Goal: Check status

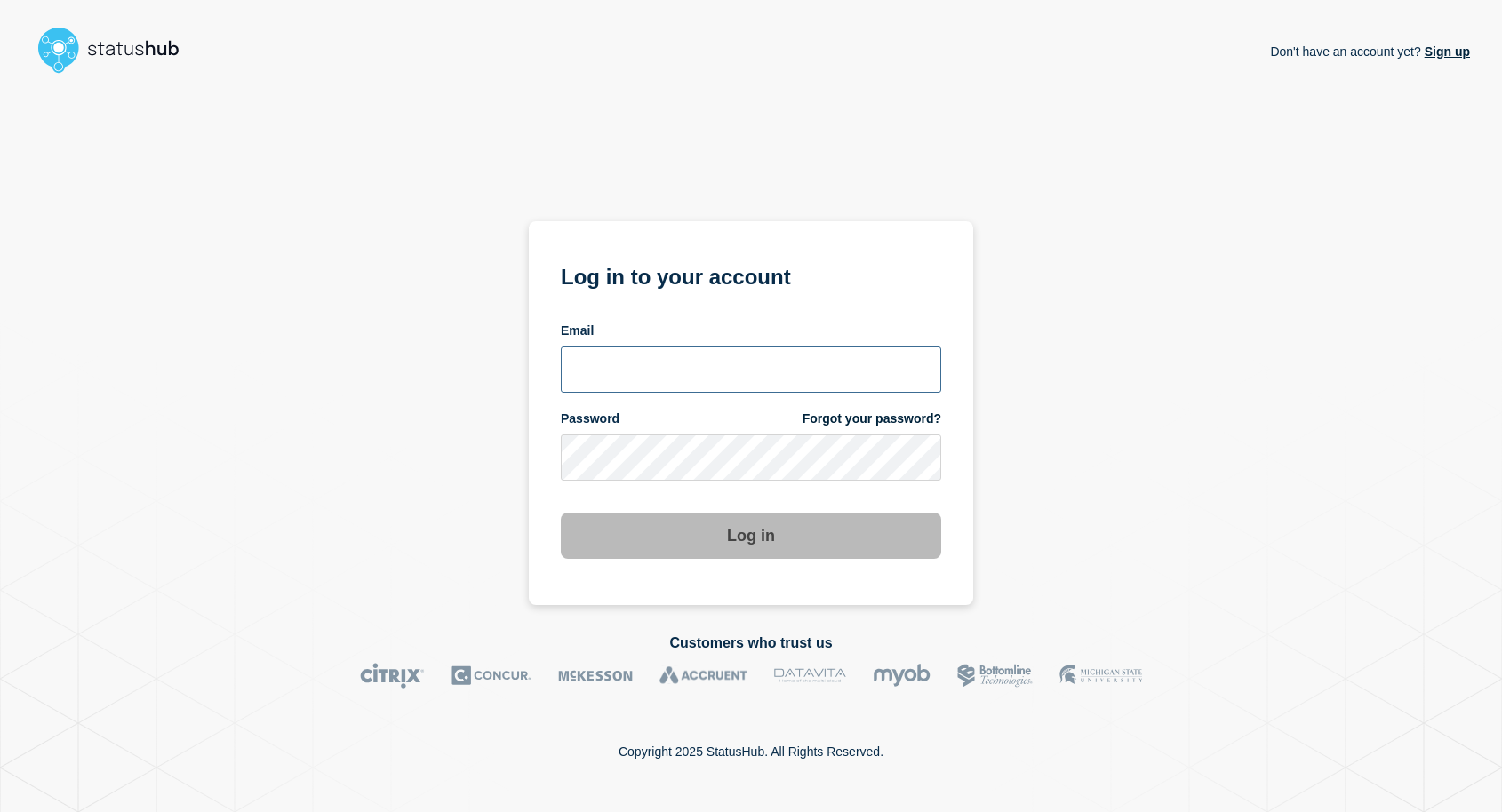
type input "[EMAIL_ADDRESS][DOMAIN_NAME]"
click at [720, 550] on button "Log in" at bounding box center [751, 535] width 381 height 46
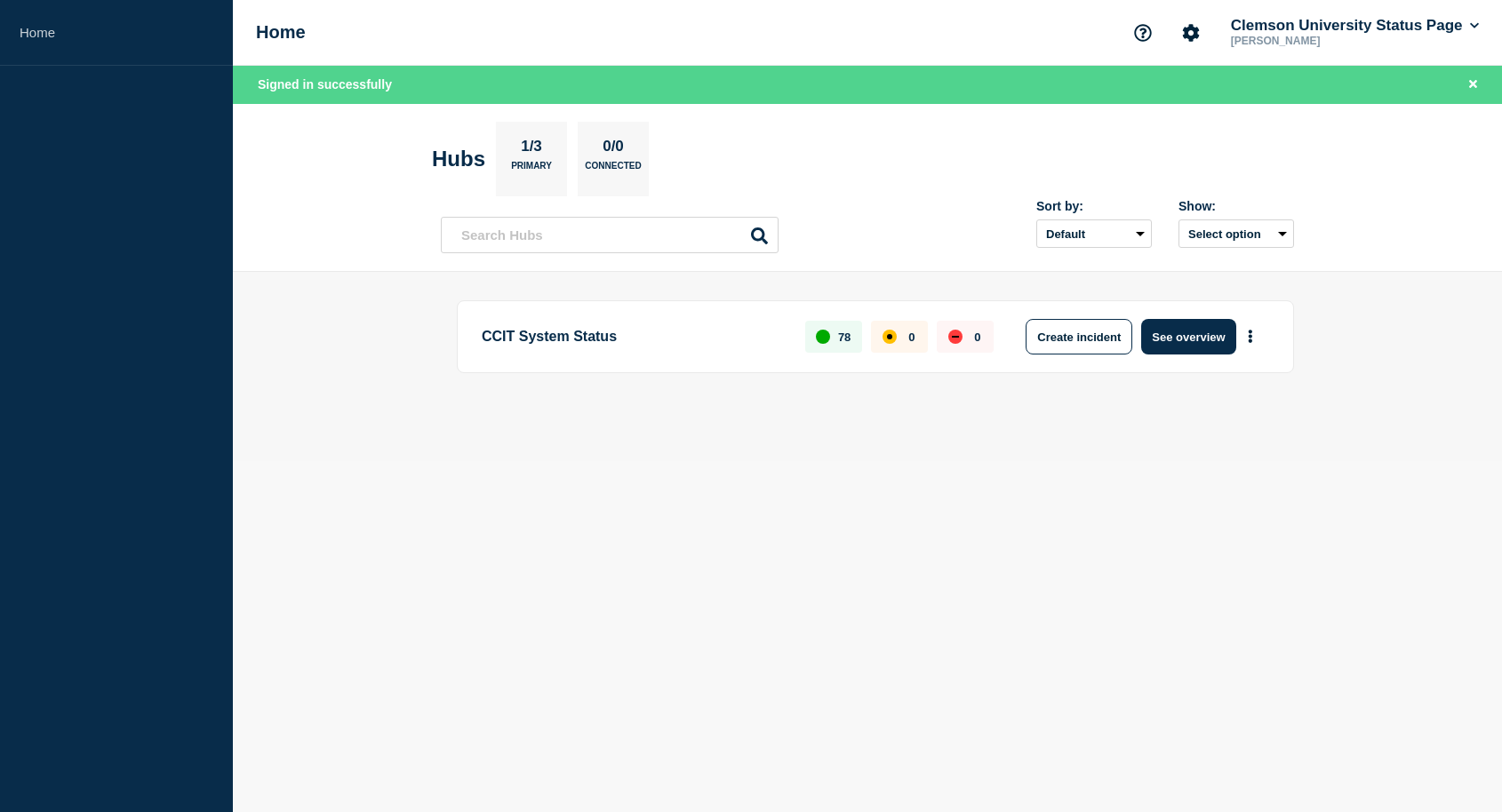
drag, startPoint x: 1202, startPoint y: 339, endPoint x: 1169, endPoint y: 355, distance: 36.7
click at [1202, 339] on button "See overview" at bounding box center [1187, 336] width 94 height 36
